Goal: Use online tool/utility: Utilize a website feature to perform a specific function

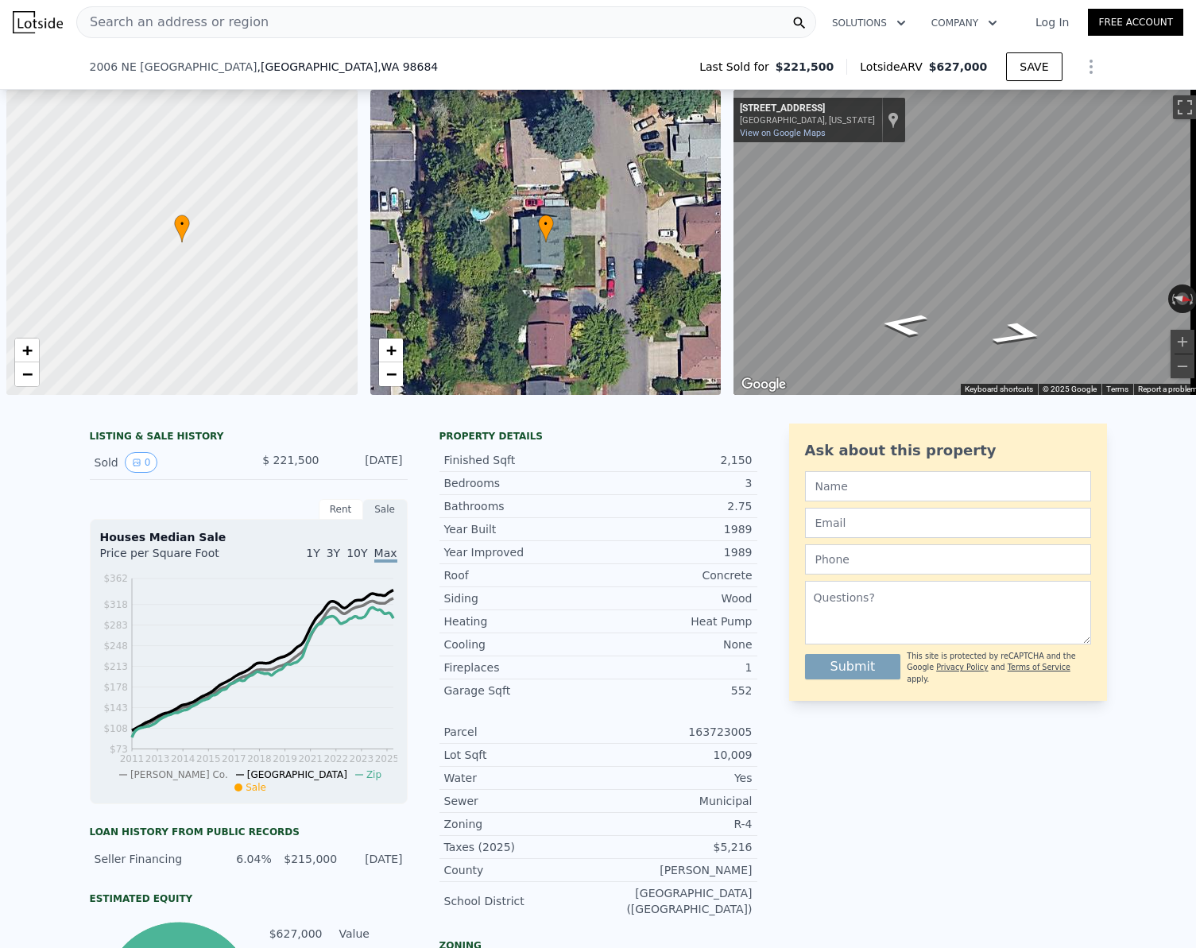
select select "30"
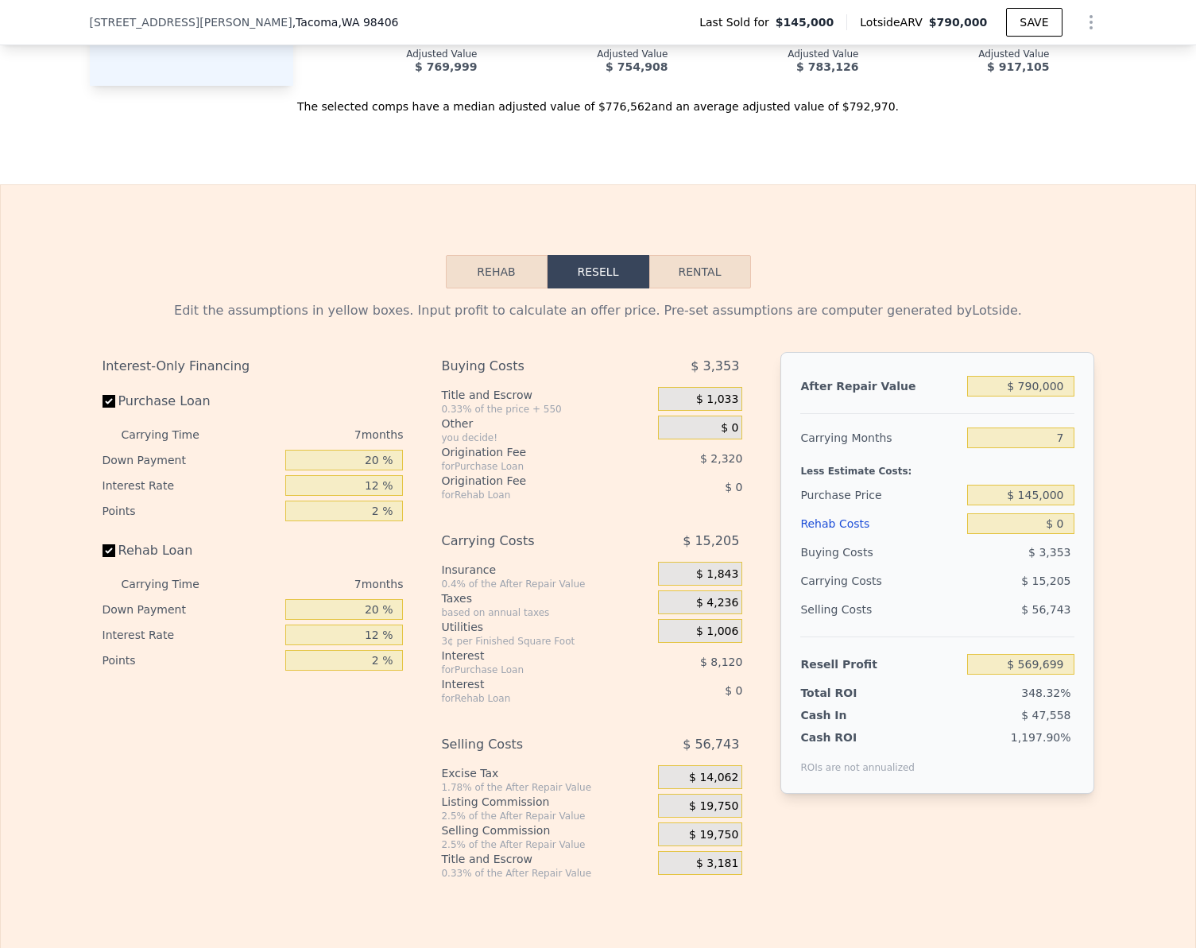
scroll to position [1914, 0]
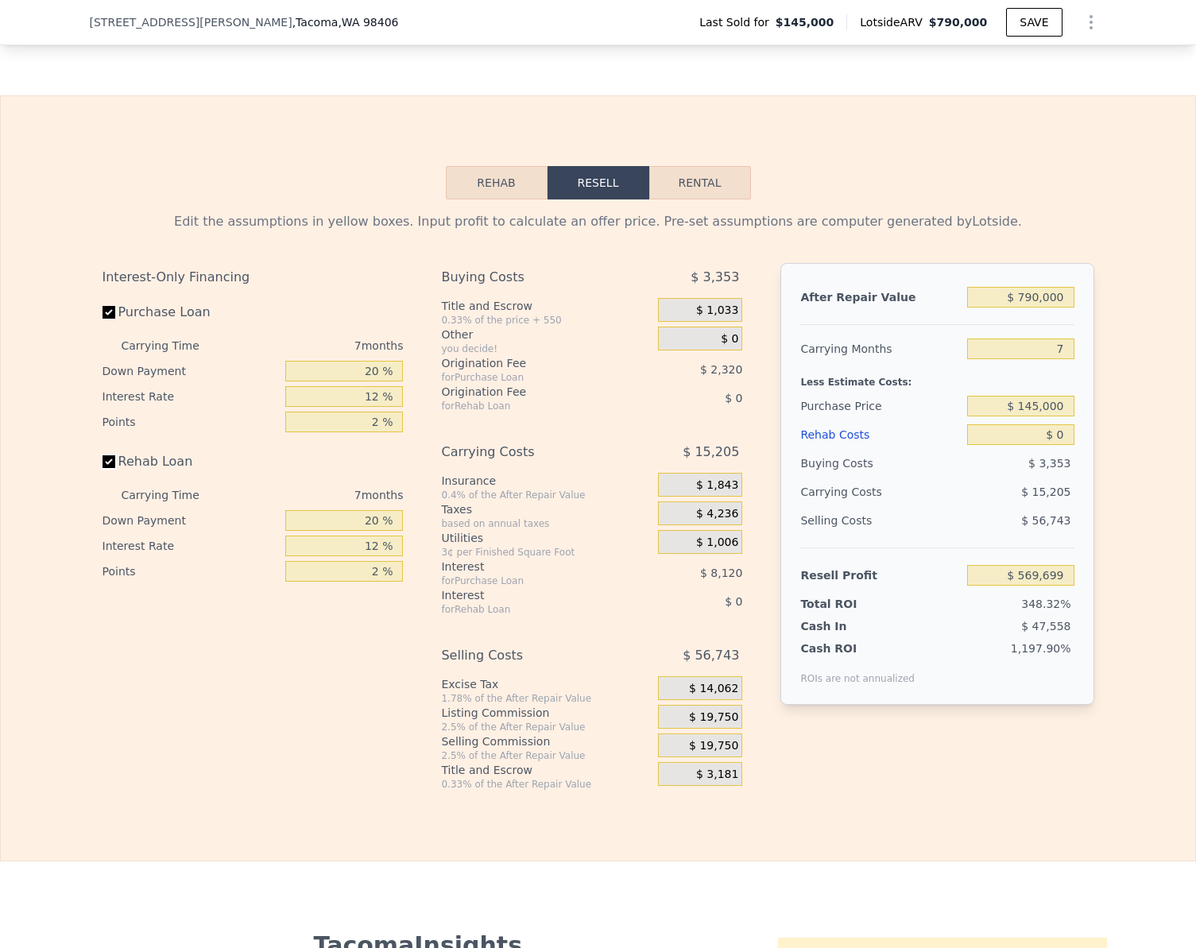
click at [102, 468] on input "Rehab Loan" at bounding box center [108, 461] width 13 height 13
checkbox input "false"
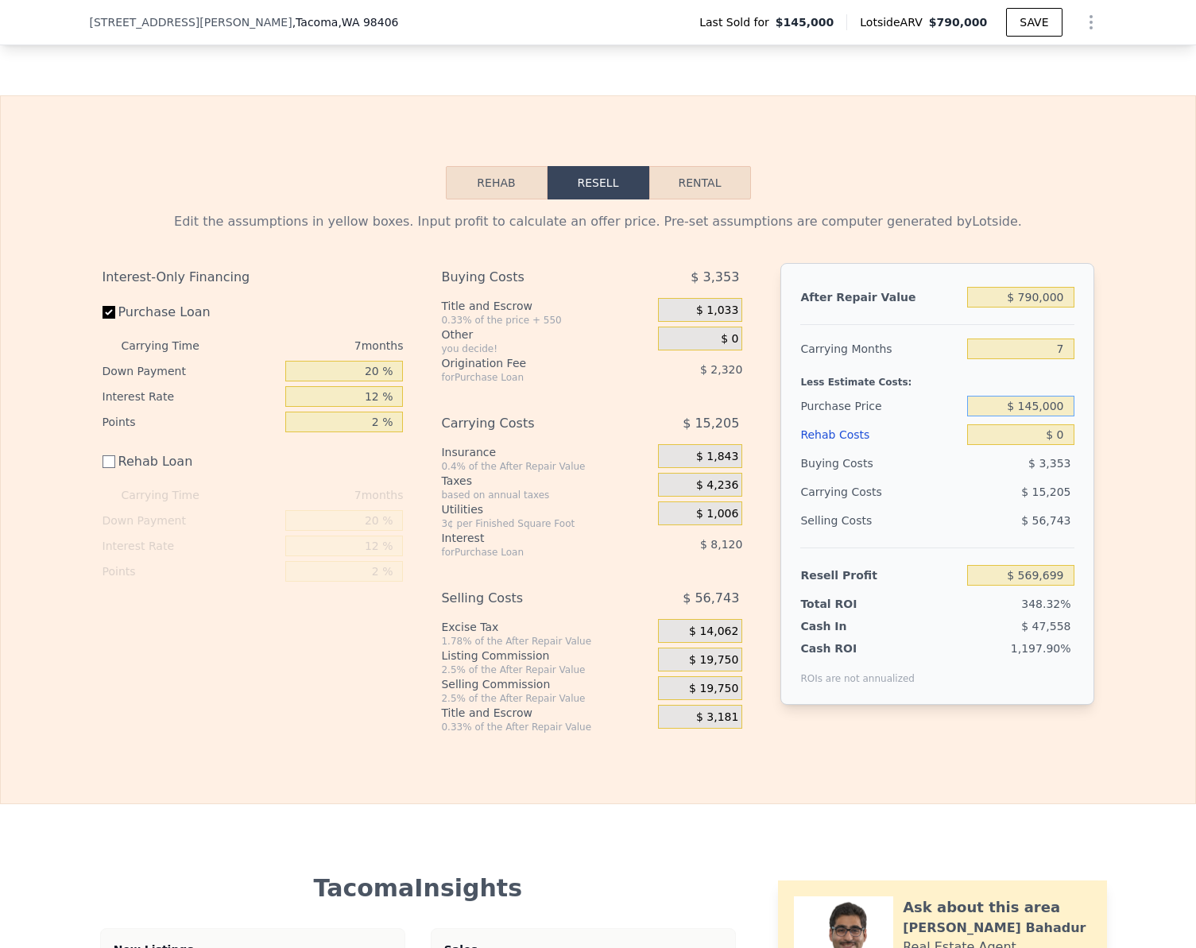
click at [1058, 416] on input "$ 145,000" at bounding box center [1020, 406] width 106 height 21
click at [1050, 416] on input "$ 145,000,581" at bounding box center [1020, 406] width 106 height 21
type input "$ 8"
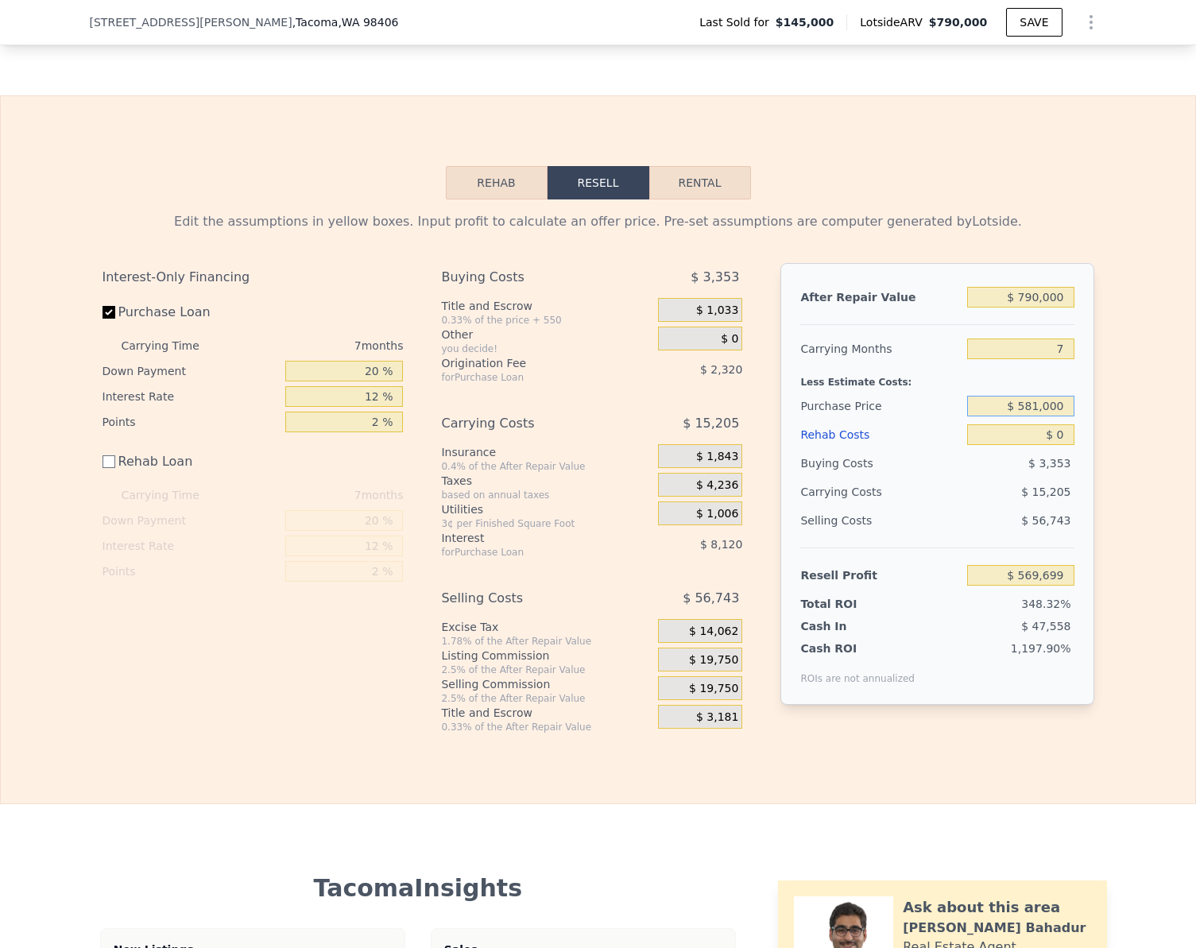
type input "$ 581,000"
click at [1116, 459] on div "Edit the assumptions in yellow boxes. Input profit to calculate an offer price.…" at bounding box center [598, 466] width 1194 height 534
type input "$ 100,855"
click at [1058, 445] on input "$ 0" at bounding box center [1020, 434] width 106 height 21
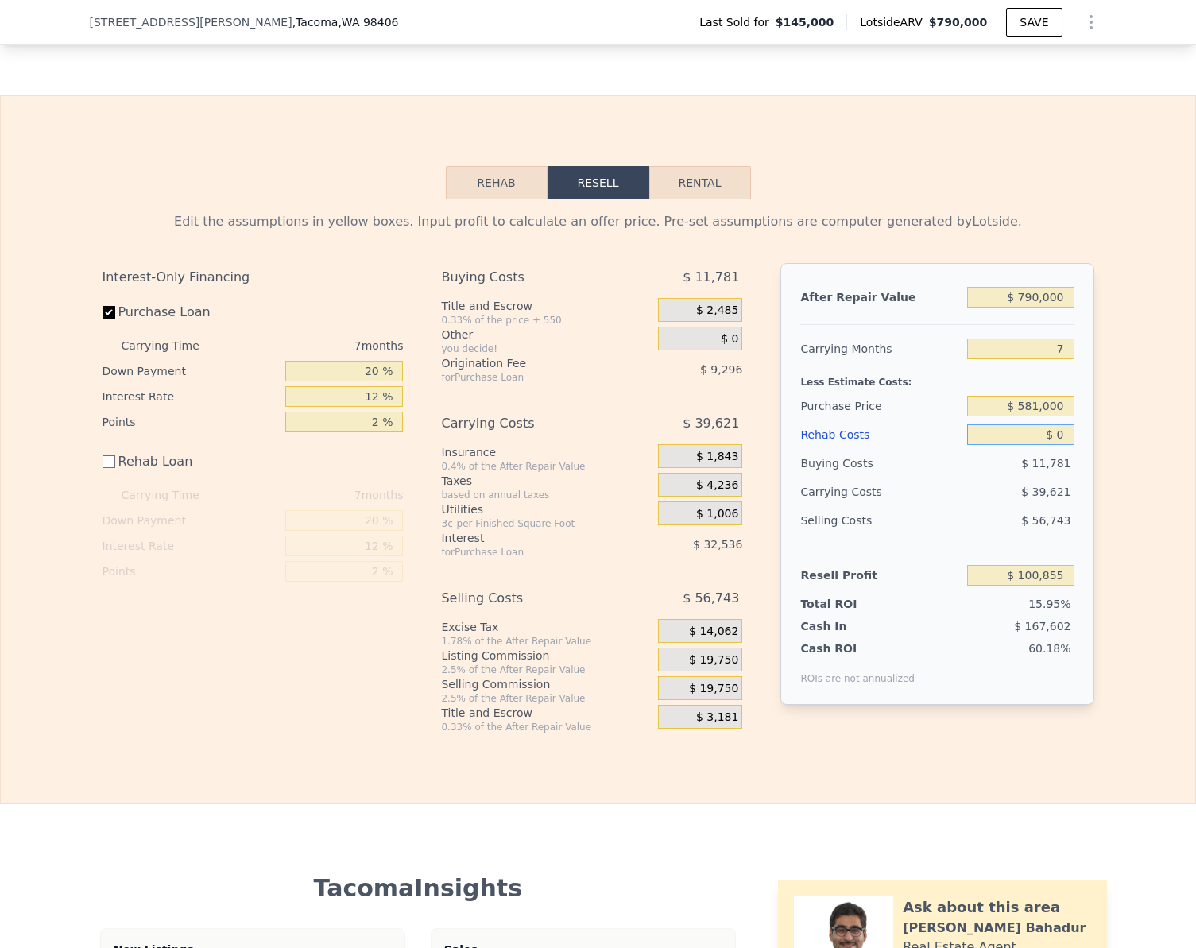
click at [1058, 445] on input "$ 0" at bounding box center [1020, 434] width 106 height 21
type input "$ 75,000"
type input "$ 25,855"
type input "$ 75,000"
click at [1056, 586] on input "$ 25,855" at bounding box center [1020, 575] width 106 height 21
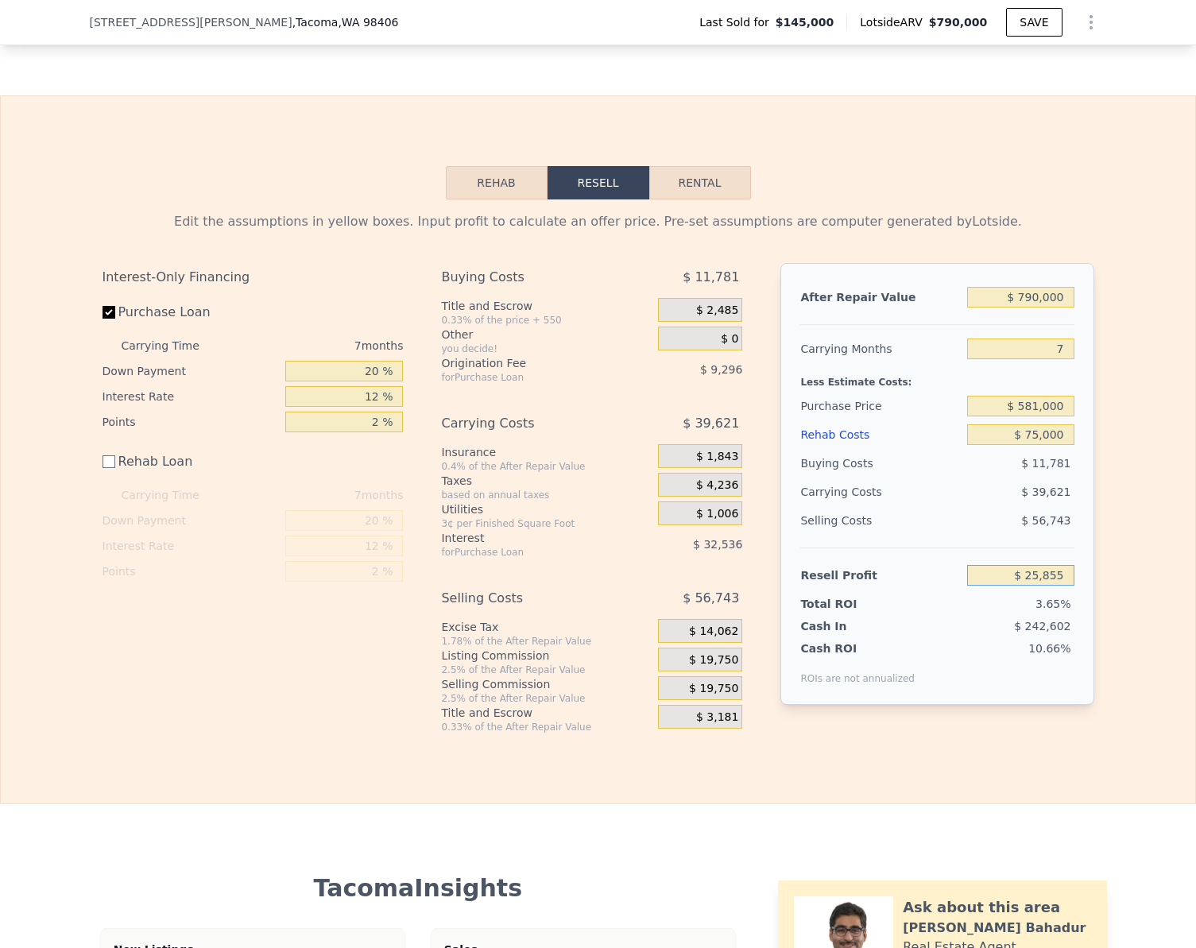
click at [1056, 586] on input "$ 25,855" at bounding box center [1020, 575] width 106 height 21
type input "$ 75,000"
click at [1154, 563] on div "Edit the assumptions in yellow boxes. Input profit to calculate an offer price.…" at bounding box center [598, 466] width 1194 height 534
type input "$ 535,300"
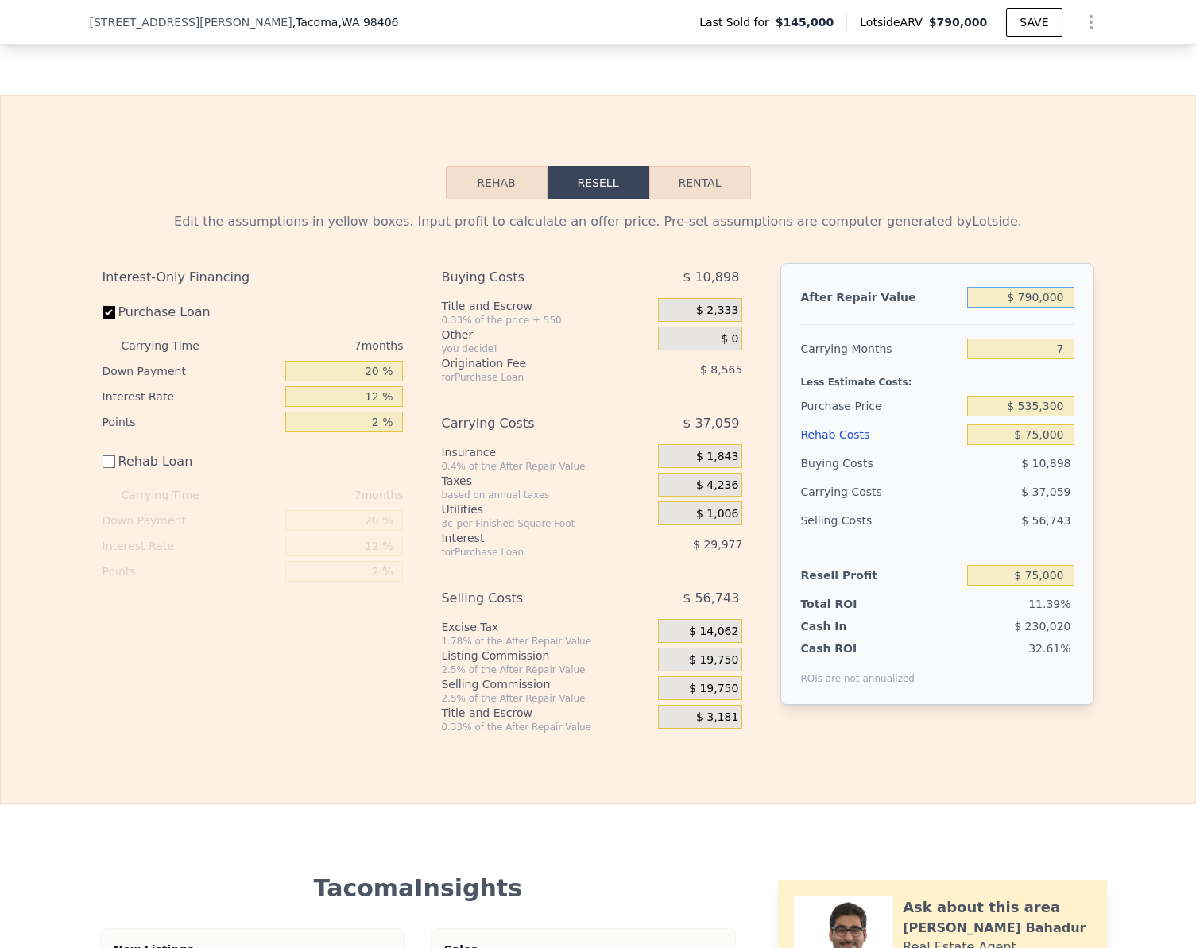
click at [1058, 307] on input "$ 790,000" at bounding box center [1020, 297] width 106 height 21
type input "$ 744,000"
type input "$ 32,379"
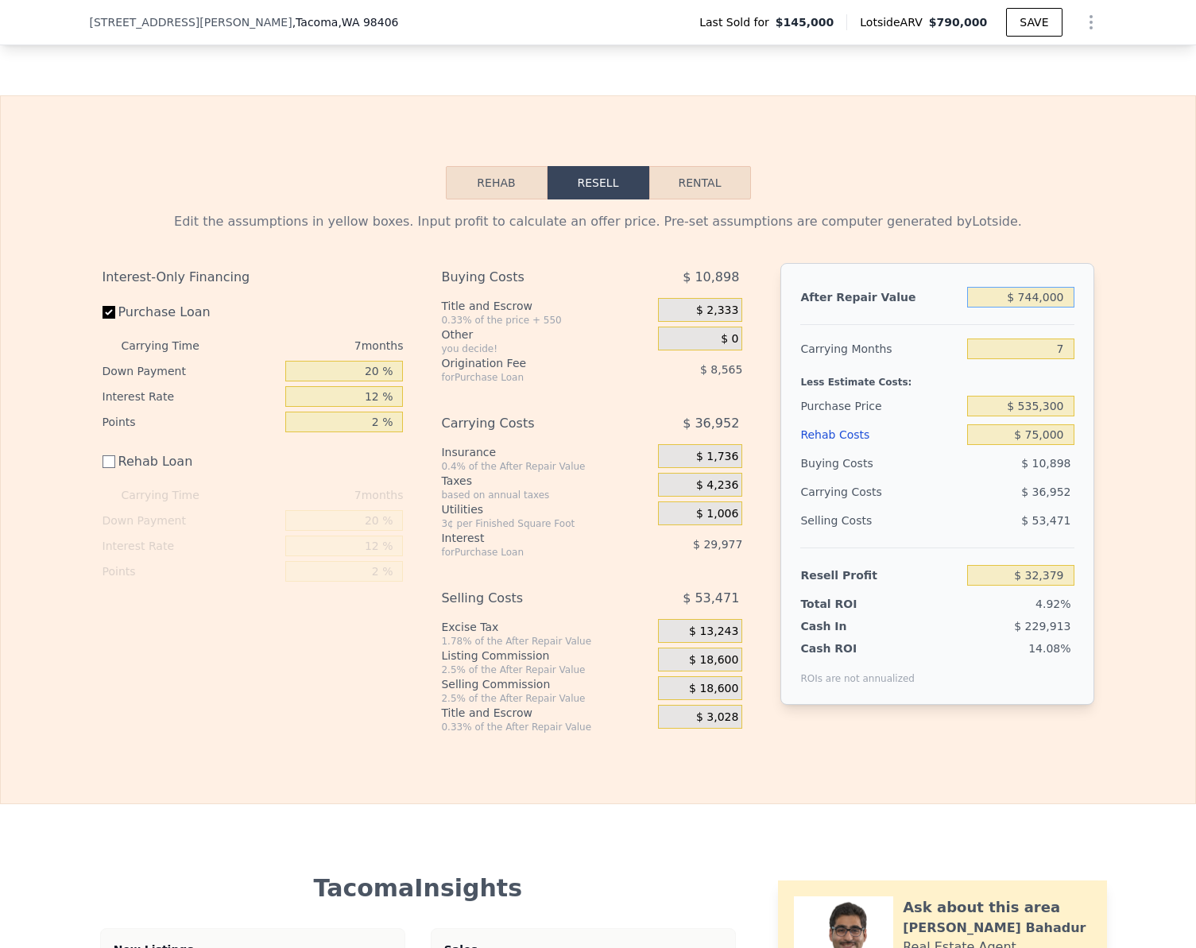
type input "$ 744,000"
click at [1137, 411] on div "Edit the assumptions in yellow boxes. Input profit to calculate an offer price.…" at bounding box center [598, 466] width 1194 height 534
click at [1054, 445] on input "$ 75,000" at bounding box center [1020, 434] width 106 height 21
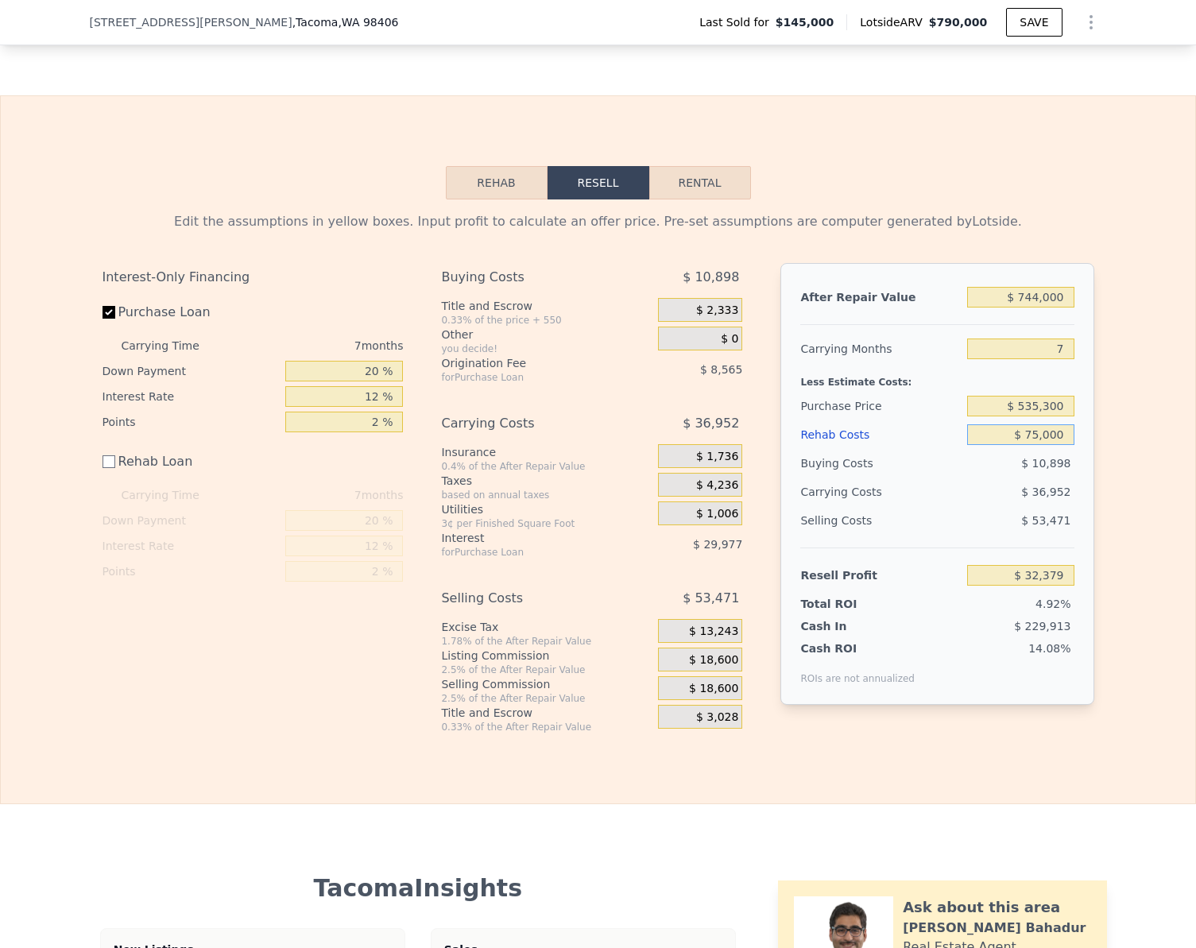
click at [1054, 445] on input "$ 75,000" at bounding box center [1020, 434] width 106 height 21
type input "$ 60,000"
type input "$ 47,379"
type input "$ 6,000"
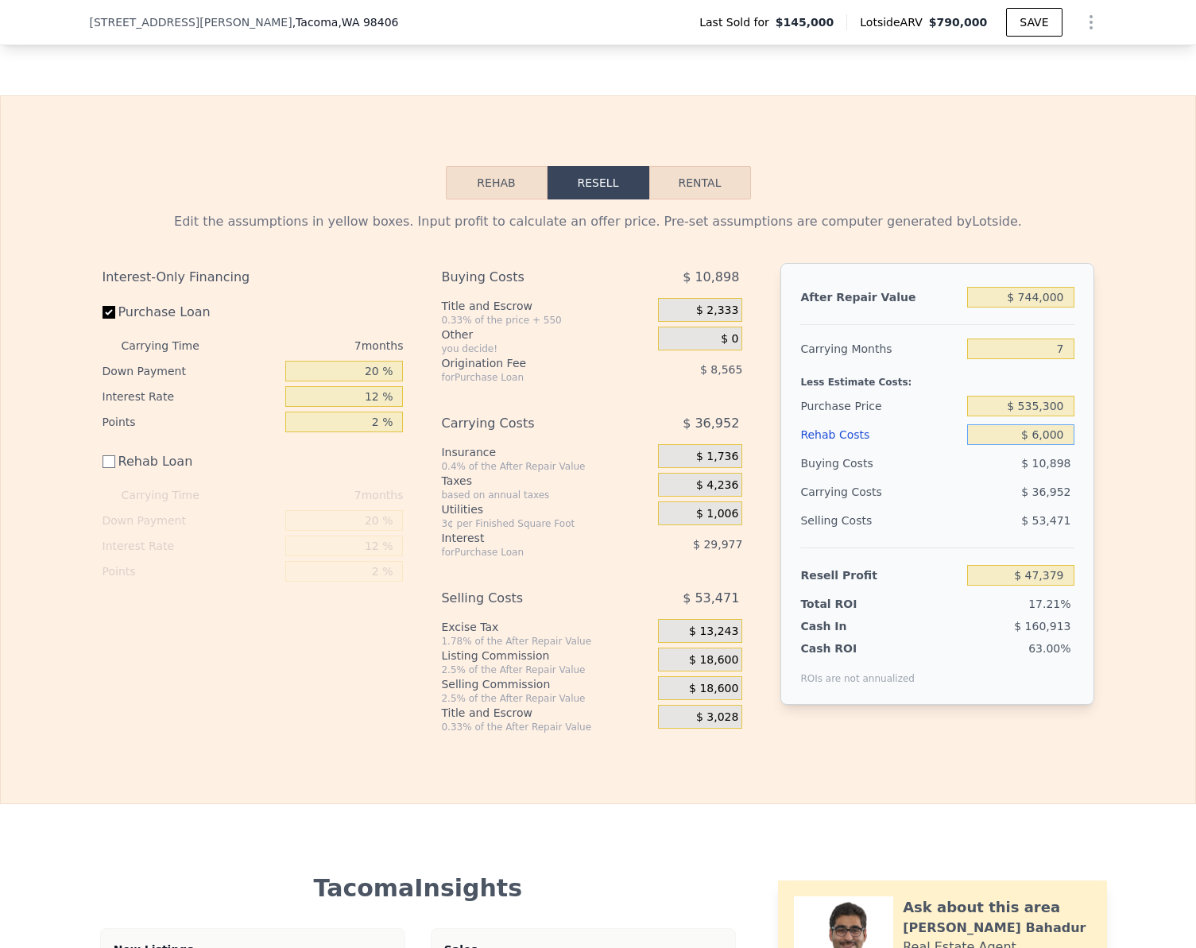
type input "$ 101,379"
type input "$ 6,000"
click at [242, 733] on div "Interest-Only Financing Purchase Loan Carrying Time 7 months Down Payment 20 % …" at bounding box center [259, 498] width 314 height 470
click at [1064, 586] on input "$ 101,379" at bounding box center [1020, 575] width 106 height 21
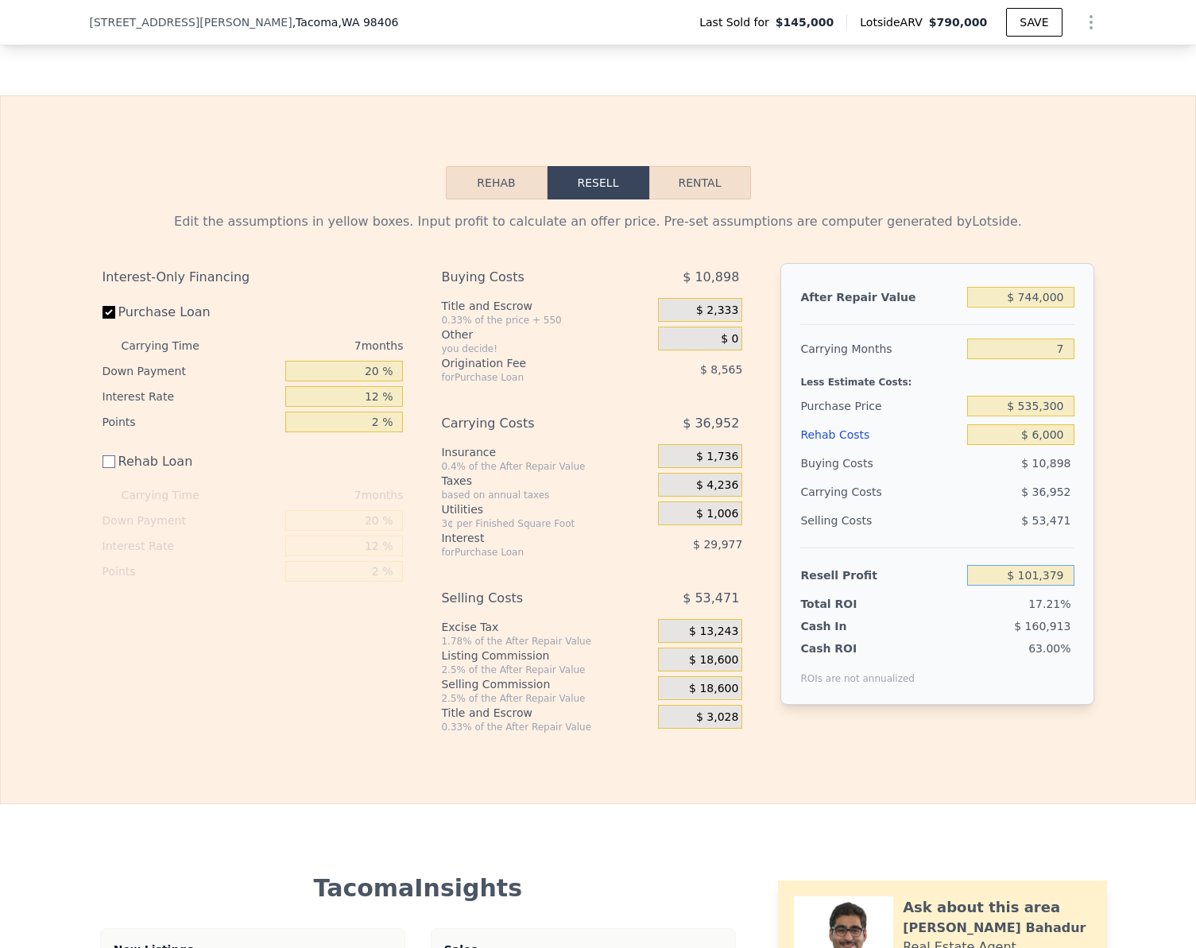
click at [1064, 586] on input "$ 101,379" at bounding box center [1020, 575] width 106 height 21
type input "$ 30,000"
click at [1114, 581] on div "Edit the assumptions in yellow boxes. Input profit to calculate an offer price.…" at bounding box center [598, 466] width 1194 height 534
type input "$ 601,679"
click at [1048, 586] on input "$ 30,000" at bounding box center [1020, 575] width 106 height 21
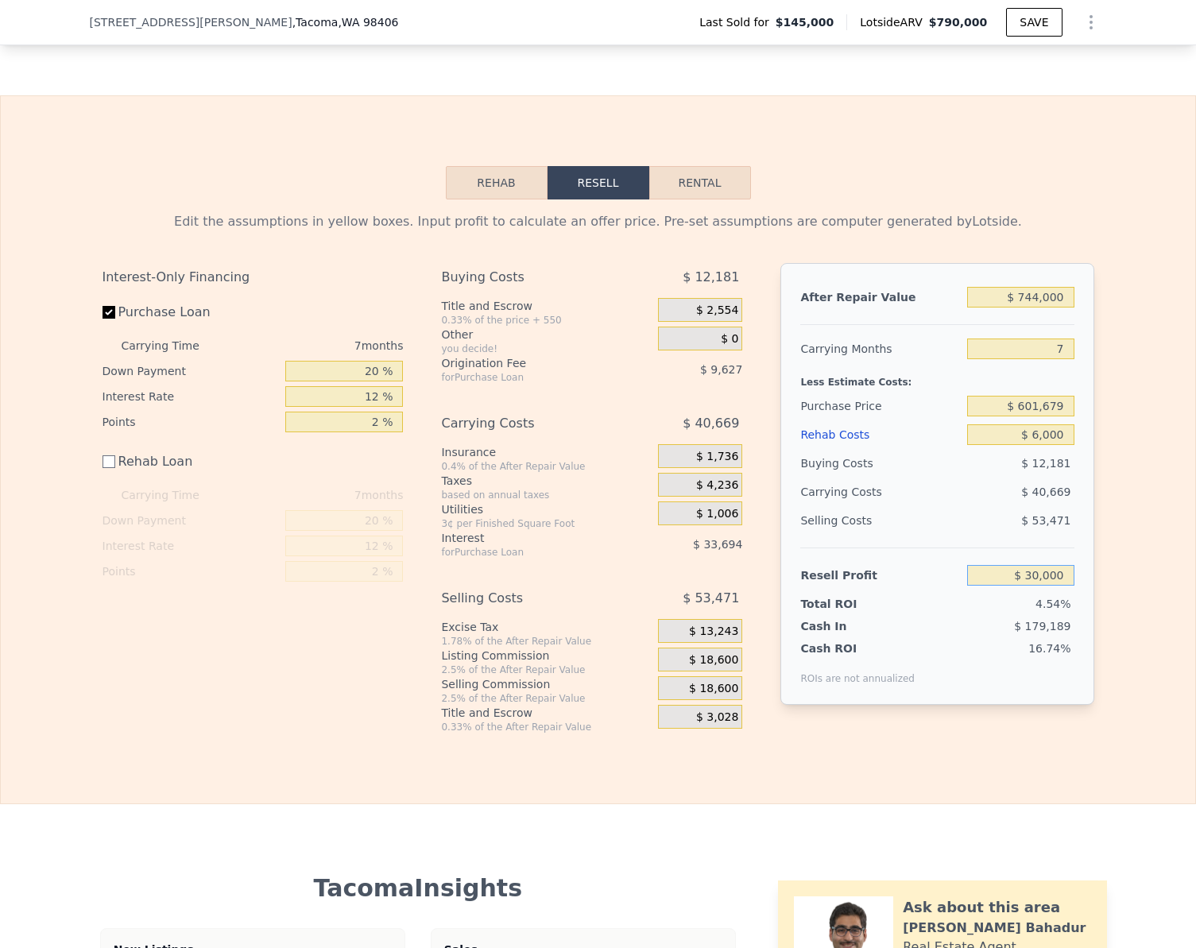
click at [1048, 586] on input "$ 30,000" at bounding box center [1020, 575] width 106 height 21
type input "$ 5"
type input "$ 40,000"
click at [1118, 593] on div "Edit the assumptions in yellow boxes. Input profit to calculate an offer price.…" at bounding box center [598, 466] width 1194 height 534
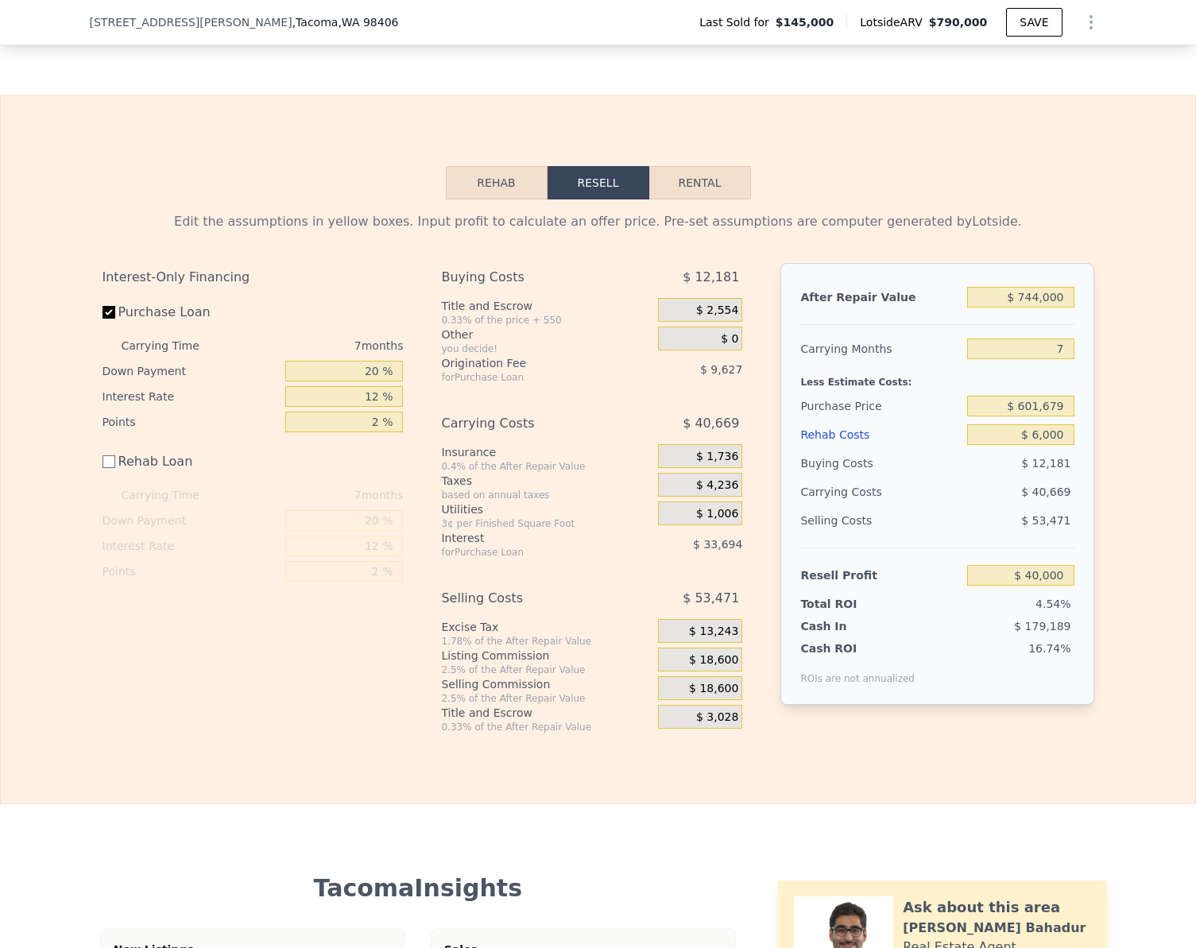
type input "$ 592,377"
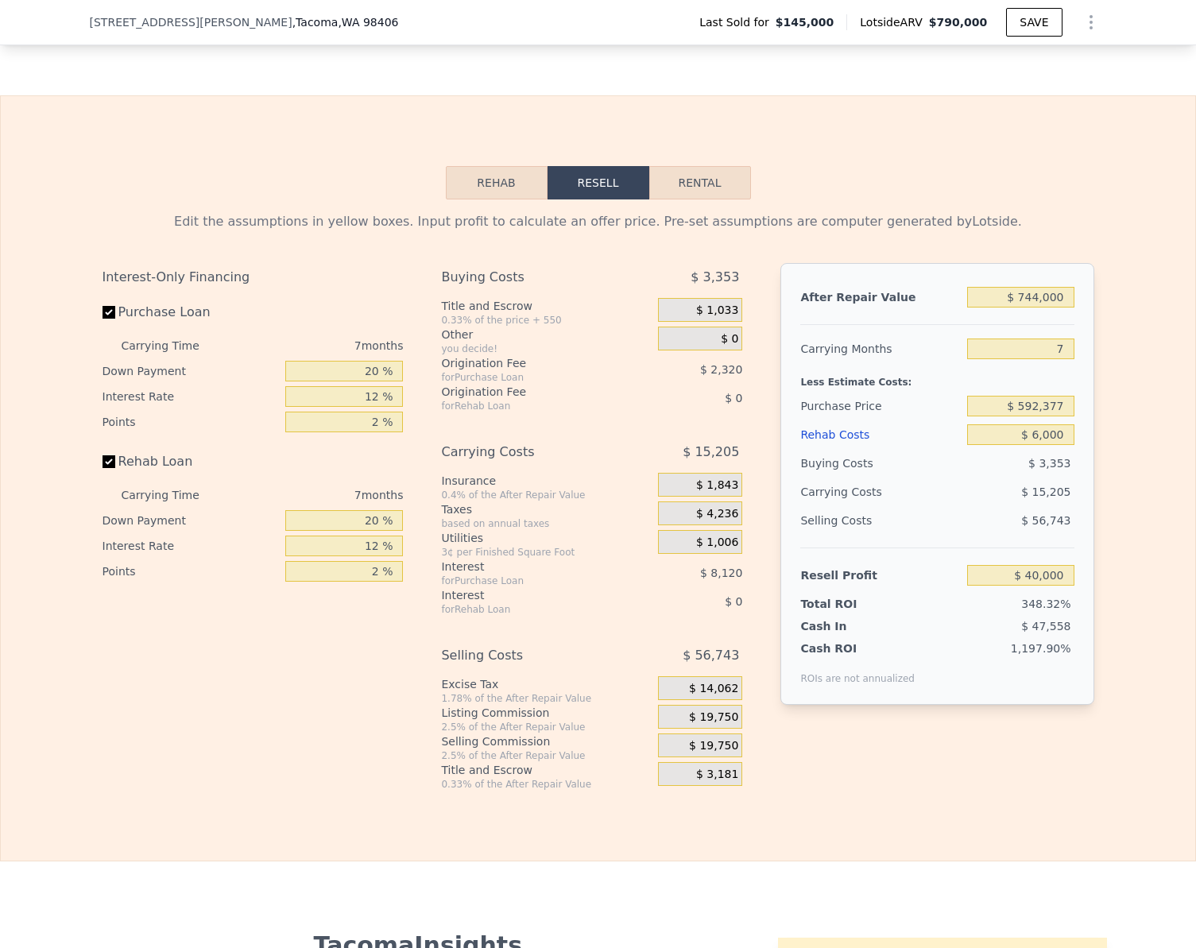
checkbox input "true"
type input "$ 790,000"
type input "$ 0"
type input "$ 569,699"
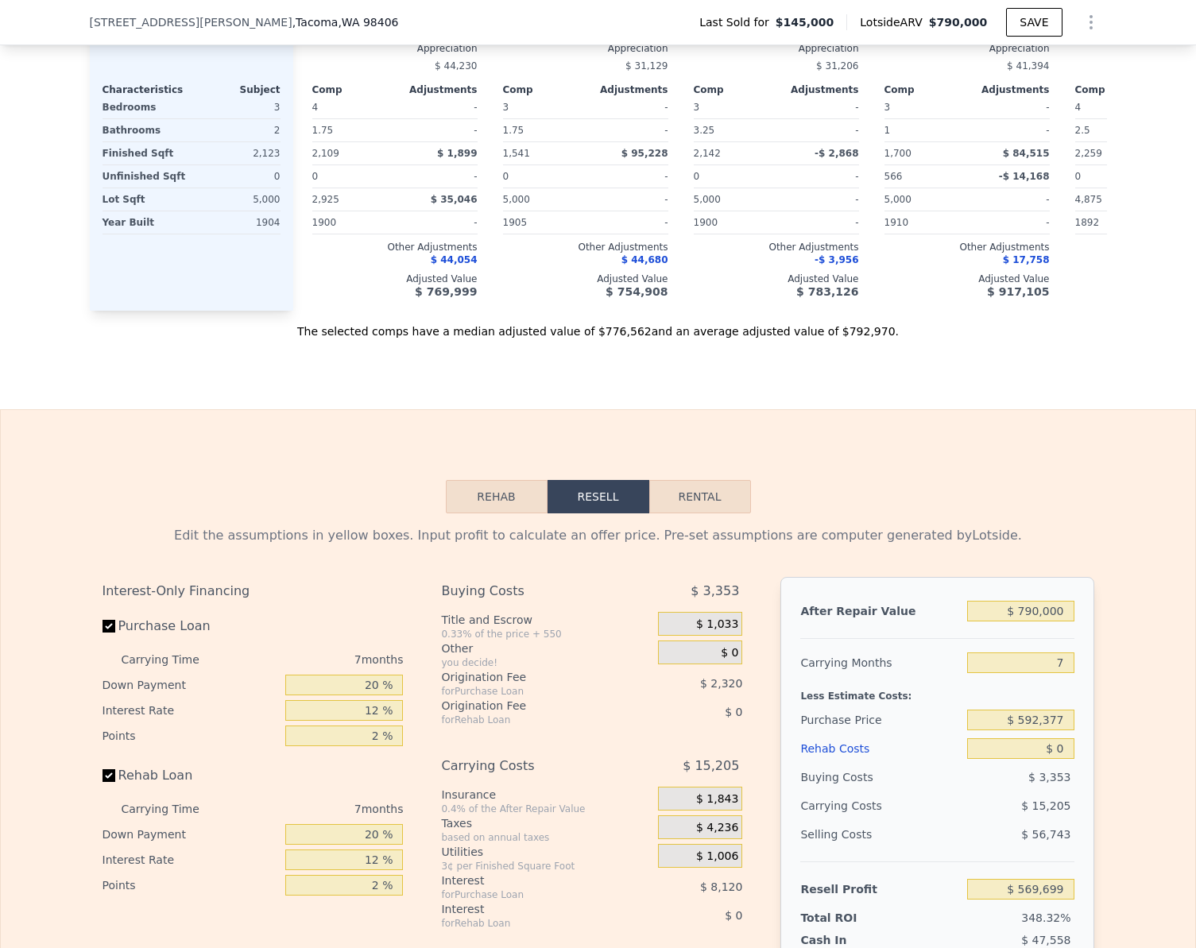
scroll to position [1626, 0]
